Goal: Transaction & Acquisition: Download file/media

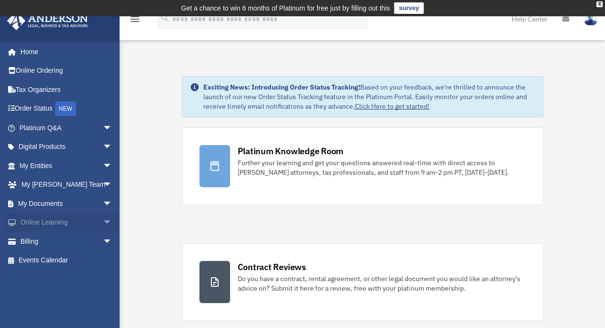
click at [73, 215] on link "Online Learning arrow_drop_down" at bounding box center [67, 222] width 120 height 19
click at [103, 222] on span "arrow_drop_down" at bounding box center [112, 223] width 19 height 20
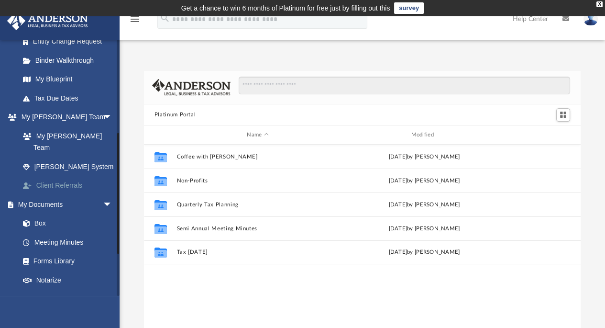
scroll to position [210, 0]
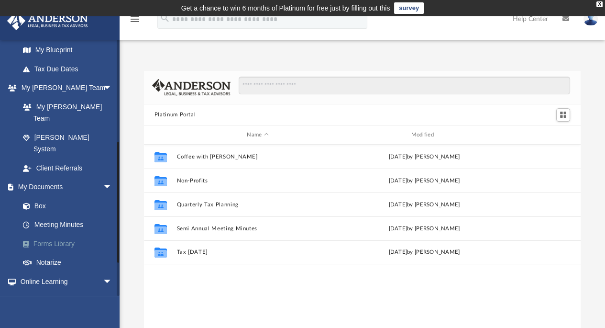
click at [43, 234] on link "Forms Library" at bounding box center [69, 243] width 113 height 19
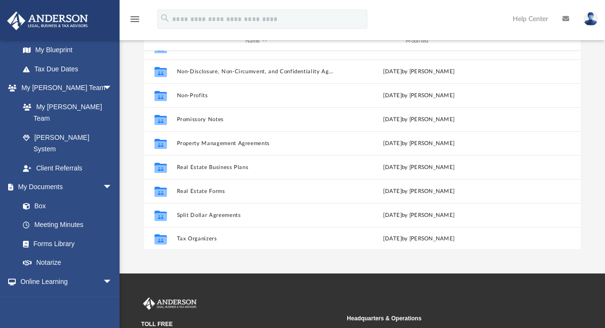
scroll to position [519, 0]
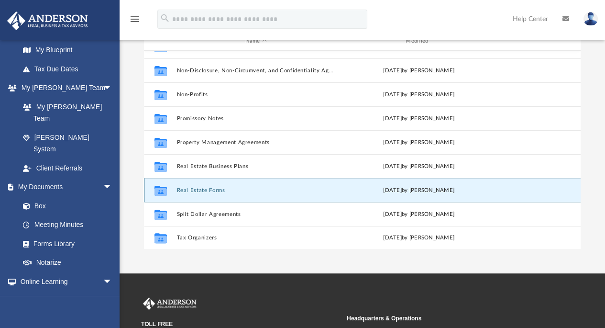
click at [211, 189] on button "Real Estate Forms" at bounding box center [256, 190] width 159 height 6
click at [162, 188] on icon "grid" at bounding box center [161, 192] width 12 height 8
click at [164, 189] on icon "grid" at bounding box center [161, 192] width 12 height 8
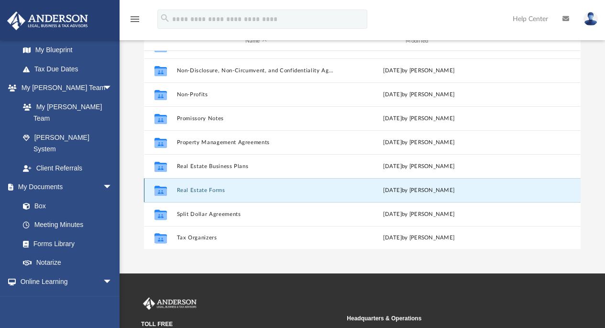
click at [159, 188] on icon "grid" at bounding box center [161, 192] width 12 height 8
click at [195, 189] on button "Real Estate Forms" at bounding box center [256, 190] width 159 height 6
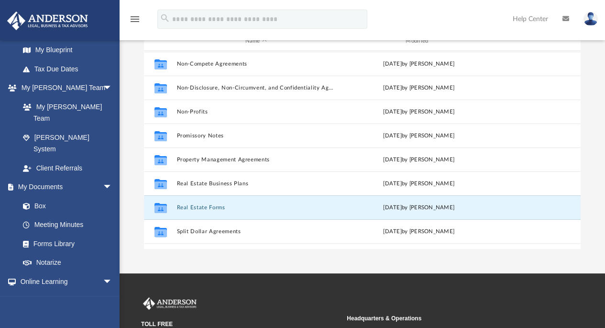
scroll to position [503, 0]
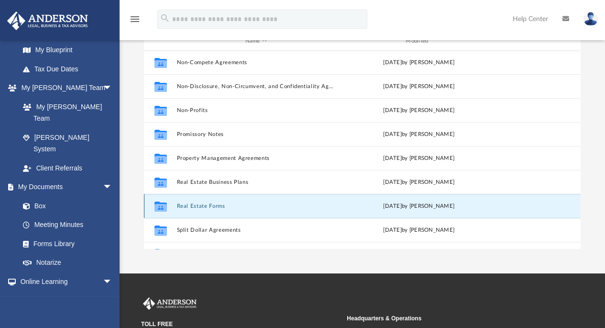
click at [212, 205] on button "Real Estate Forms" at bounding box center [256, 206] width 159 height 6
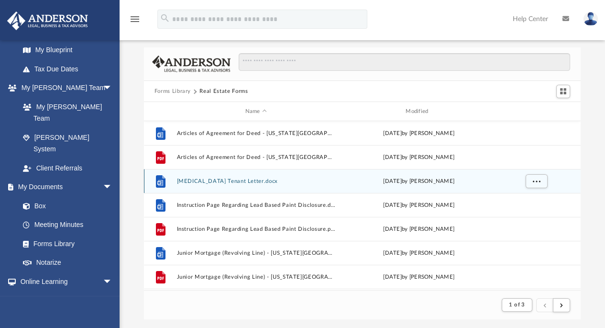
scroll to position [11, 0]
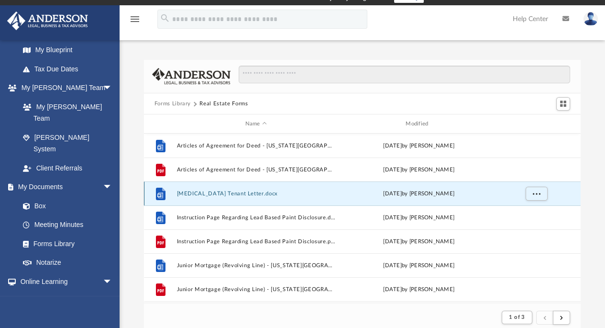
click at [231, 190] on button "[MEDICAL_DATA] Tenant Letter.docx" at bounding box center [256, 193] width 159 height 6
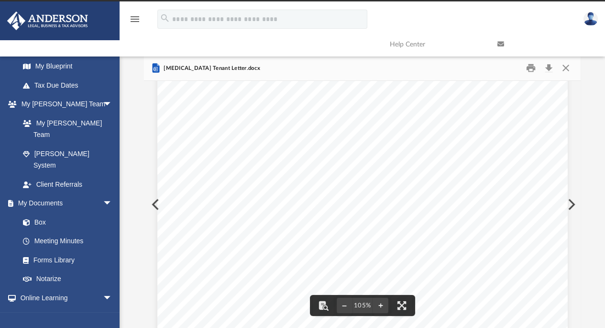
scroll to position [0, 0]
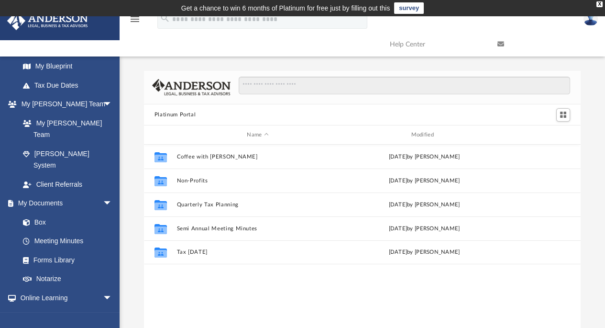
scroll to position [211, 430]
click at [40, 250] on link "Forms Library" at bounding box center [69, 259] width 113 height 19
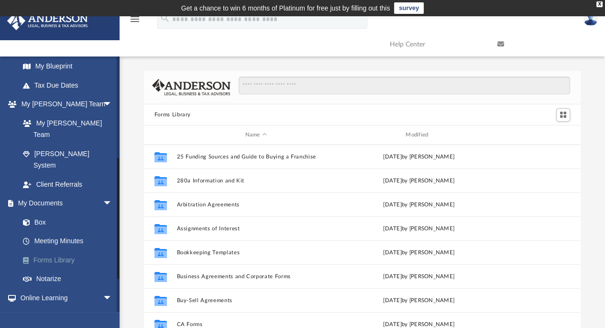
scroll to position [211, 430]
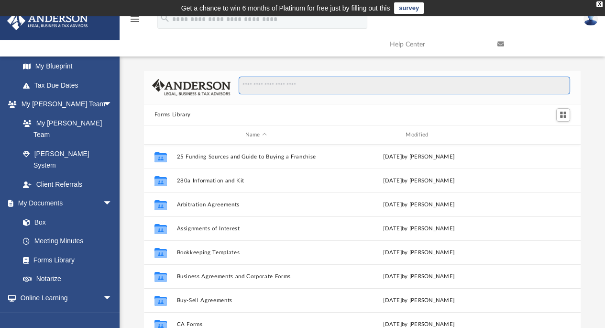
click at [279, 83] on input "Search files and folders" at bounding box center [405, 86] width 332 height 18
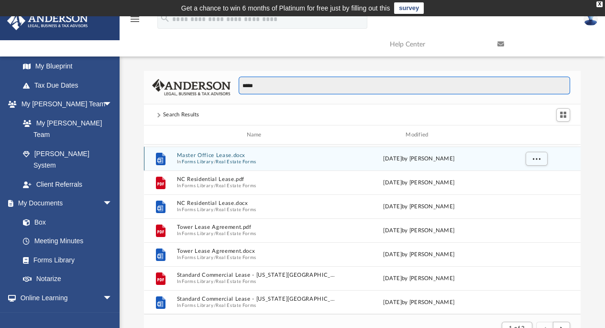
scroll to position [477, 0]
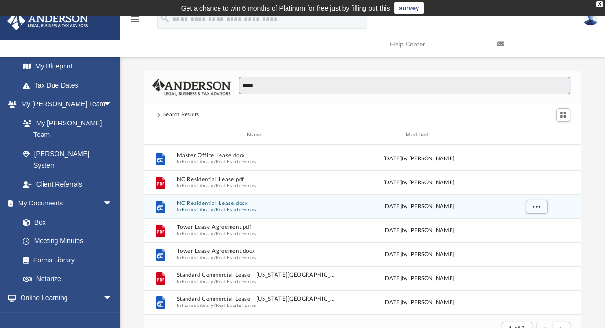
type input "*****"
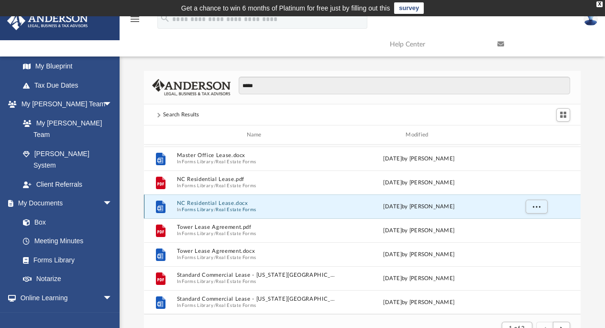
click at [220, 202] on button "NC Residential Lease.docx" at bounding box center [256, 203] width 159 height 6
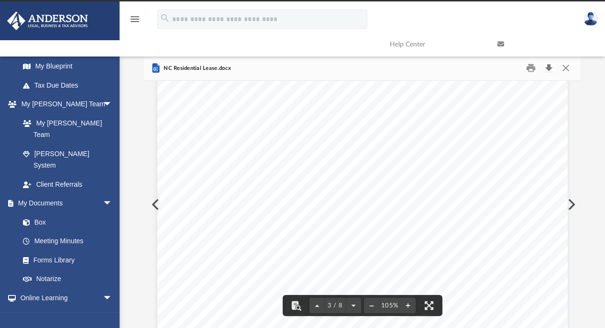
scroll to position [1320, 0]
click at [549, 70] on button "Download" at bounding box center [548, 68] width 17 height 15
